Goal: Navigation & Orientation: Find specific page/section

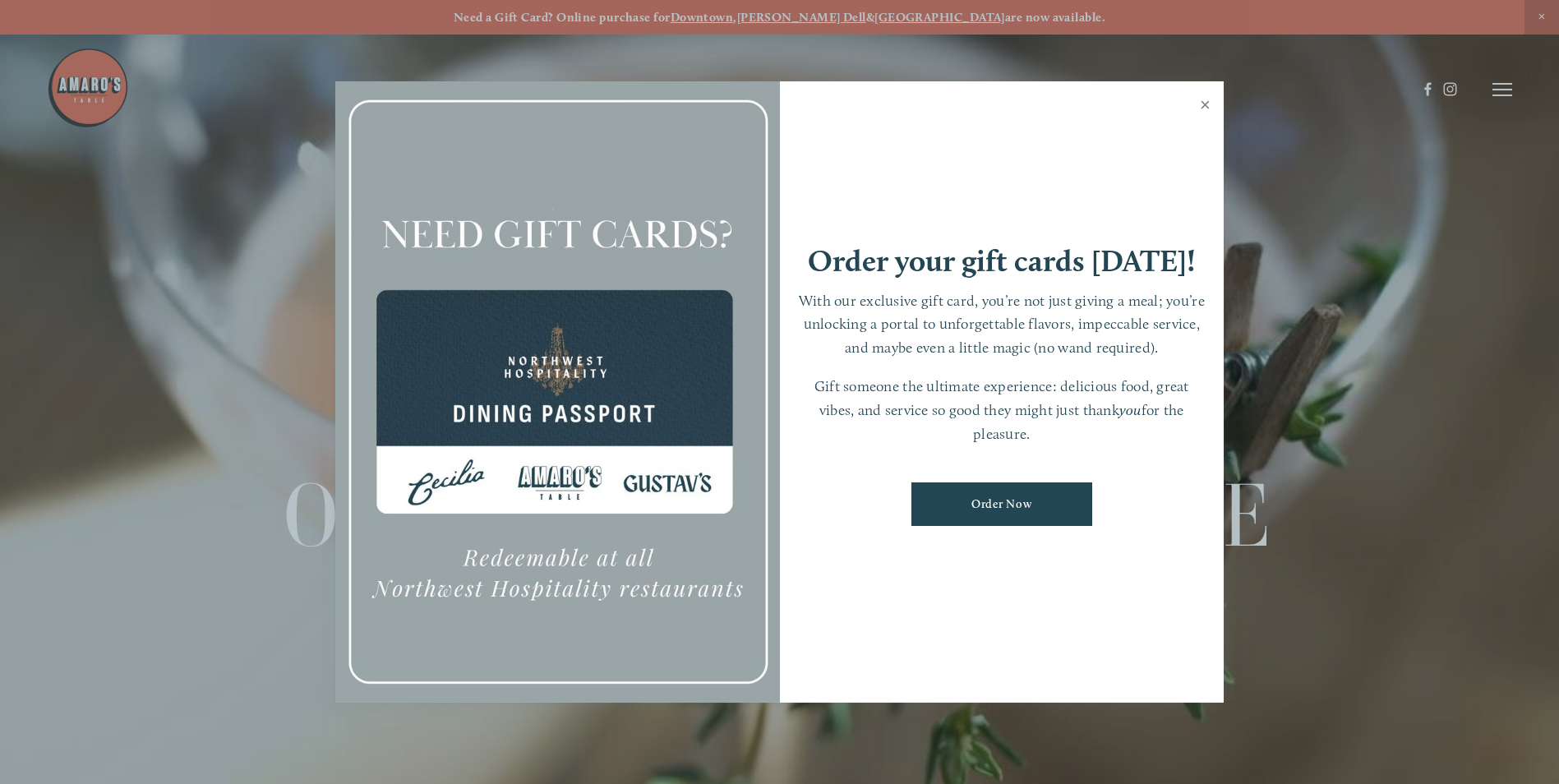
click at [1205, 106] on link "Close" at bounding box center [1205, 106] width 32 height 46
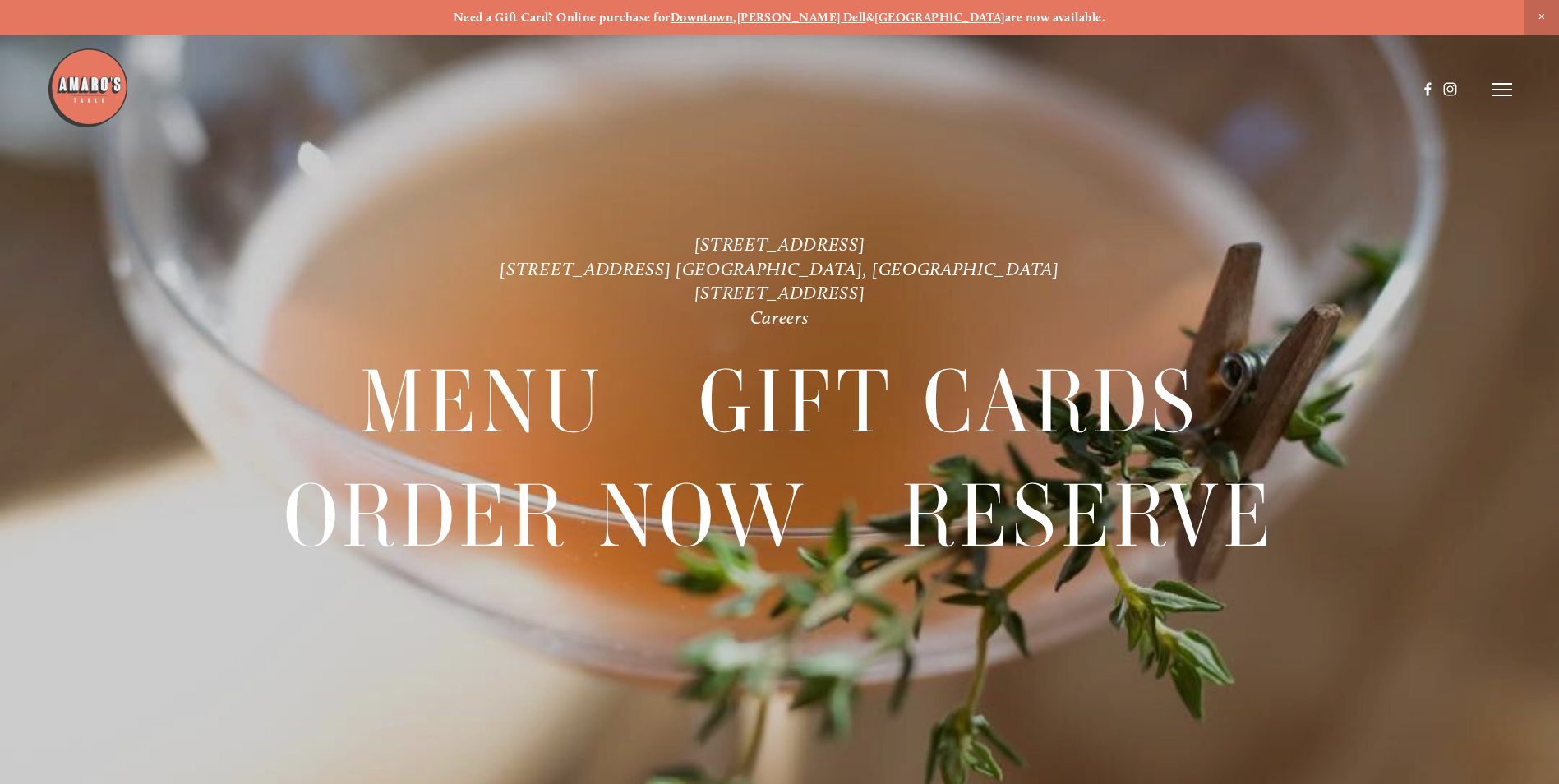
click at [1504, 89] on line at bounding box center [1503, 89] width 20 height 0
click at [1150, 90] on span "Menu" at bounding box center [1158, 88] width 33 height 15
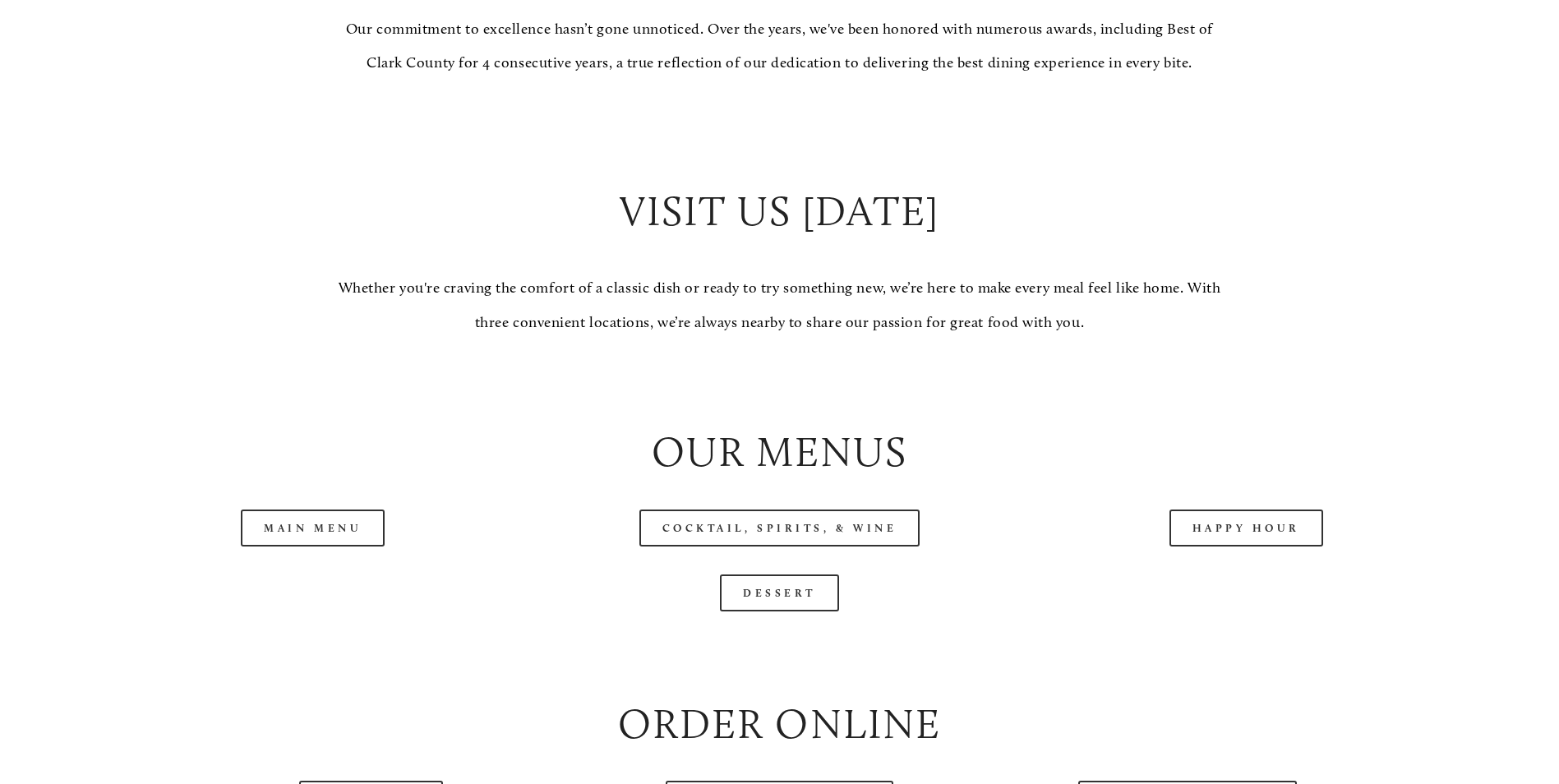
scroll to position [1562, 0]
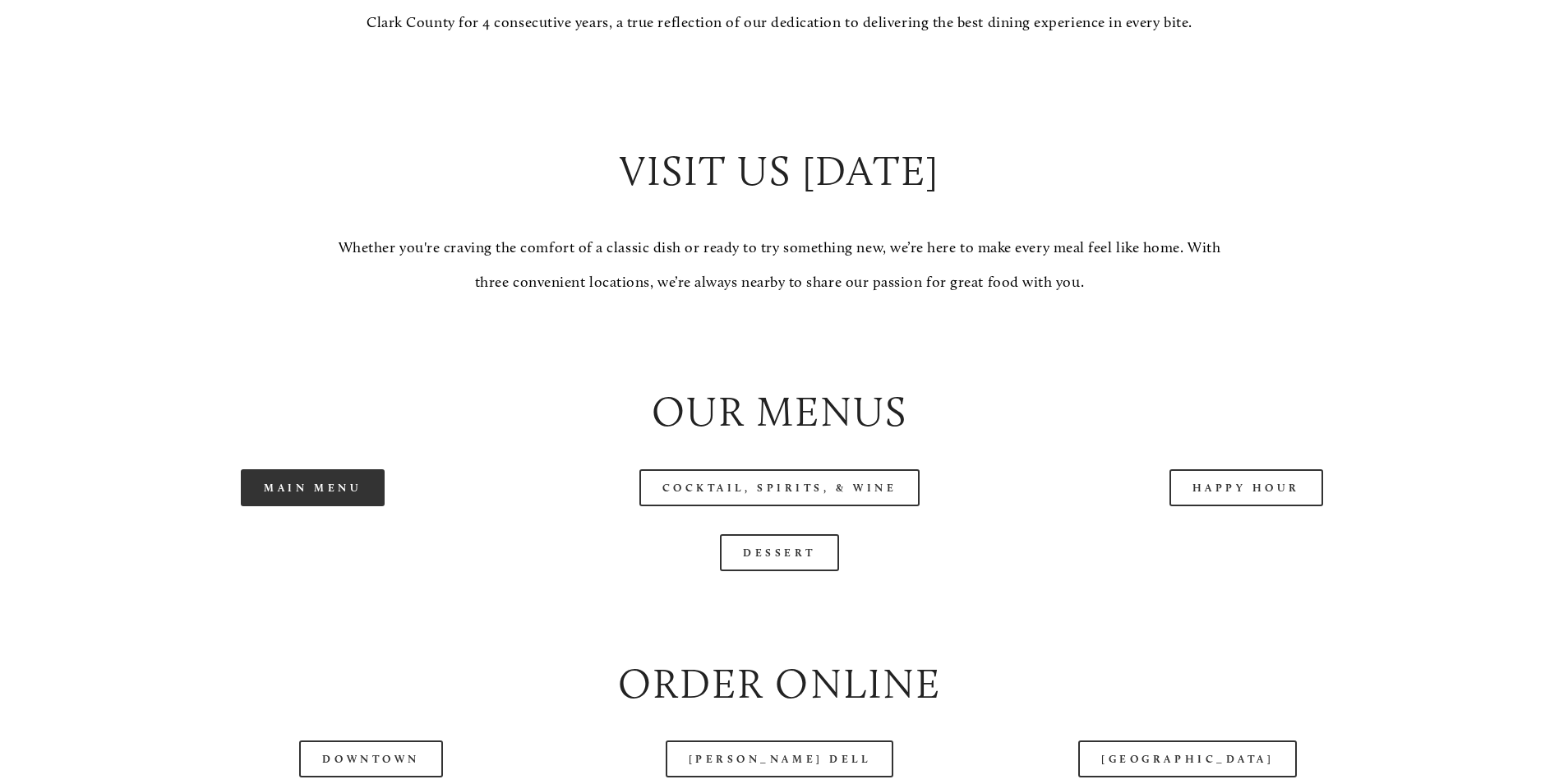
click at [282, 506] on link "Main Menu" at bounding box center [312, 487] width 143 height 37
